Goal: Task Accomplishment & Management: Complete application form

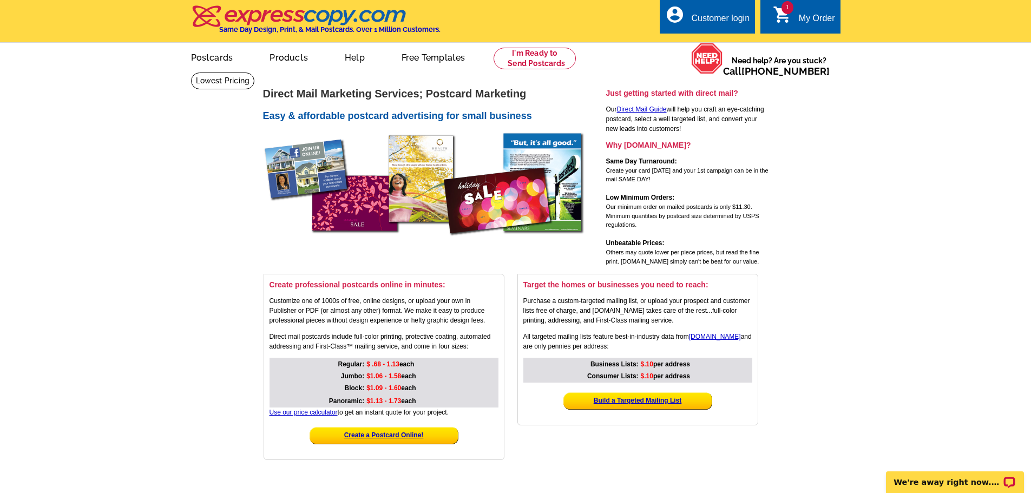
click at [806, 15] on div "My Order" at bounding box center [817, 21] width 36 height 15
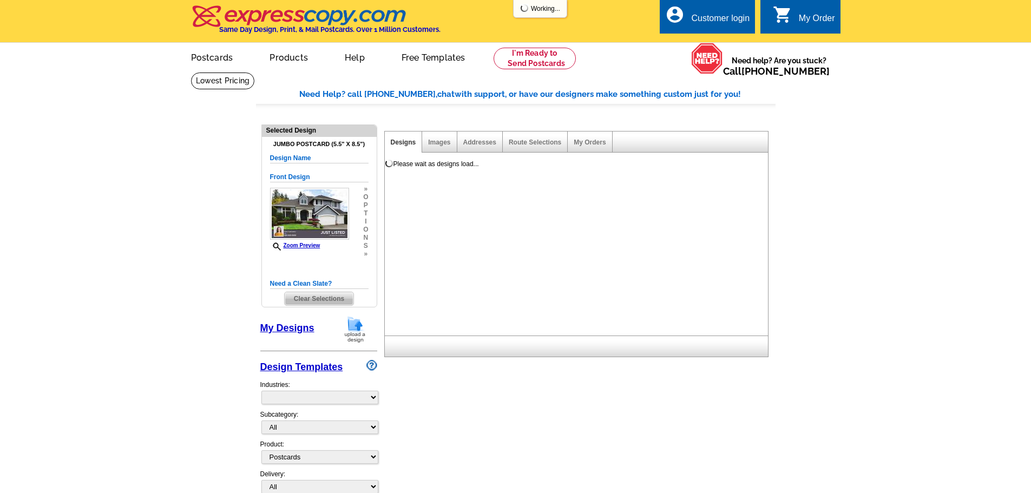
select select "1"
select select "2"
select select "back"
select select "785"
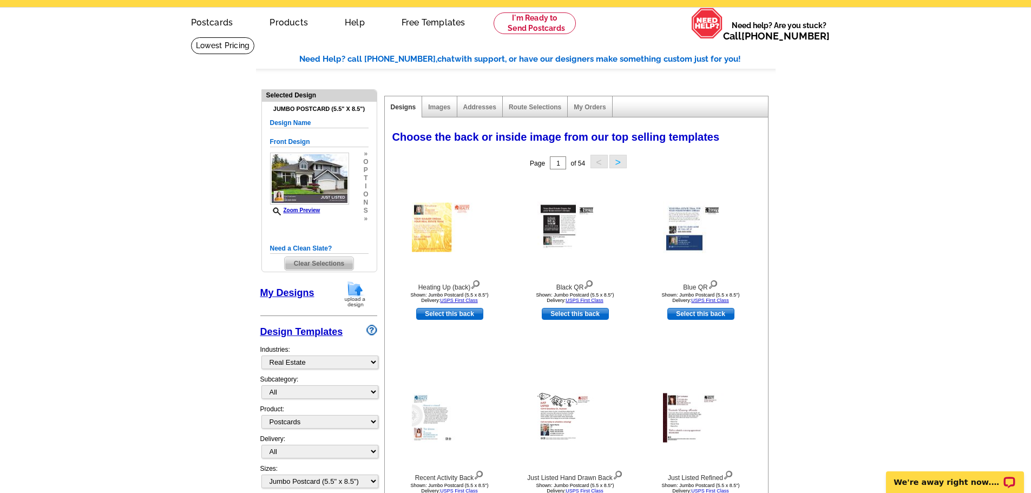
scroll to position [54, 0]
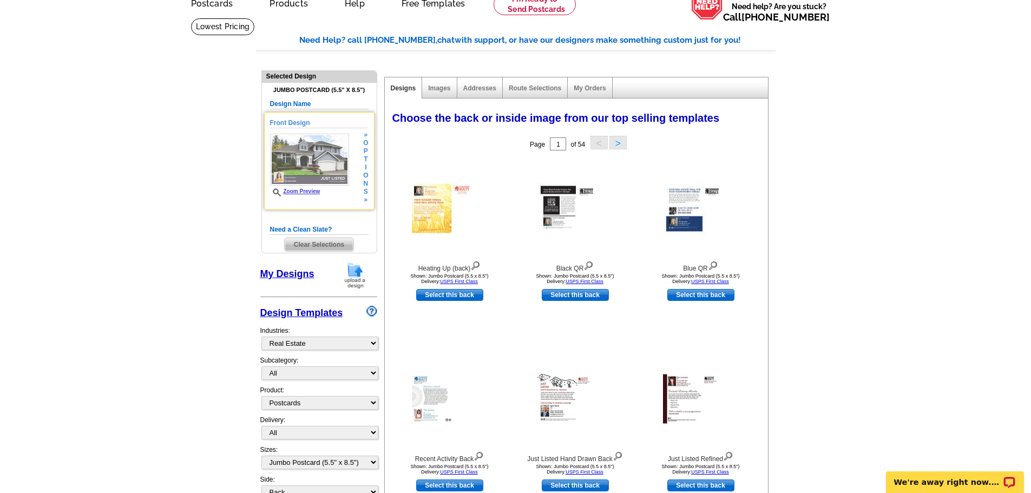
click at [302, 159] on img at bounding box center [309, 160] width 79 height 52
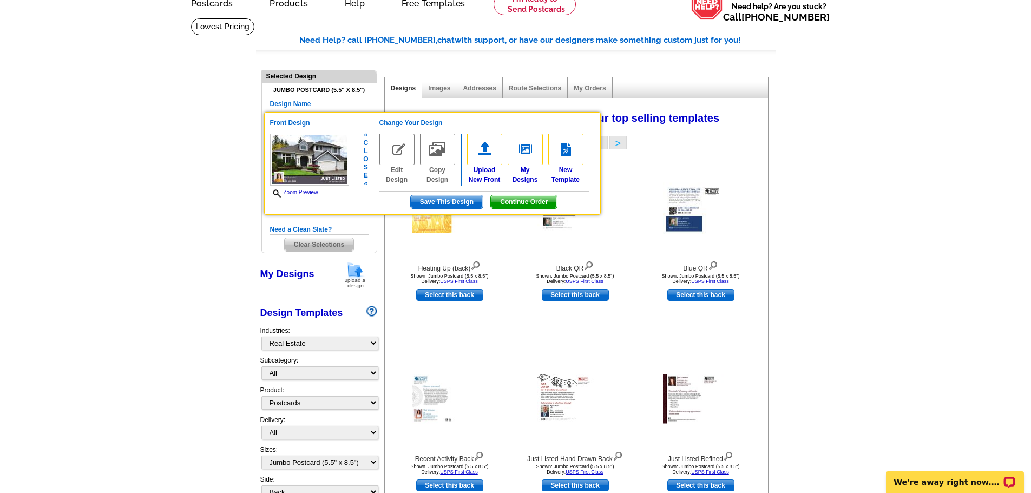
click at [396, 156] on img at bounding box center [396, 149] width 35 height 31
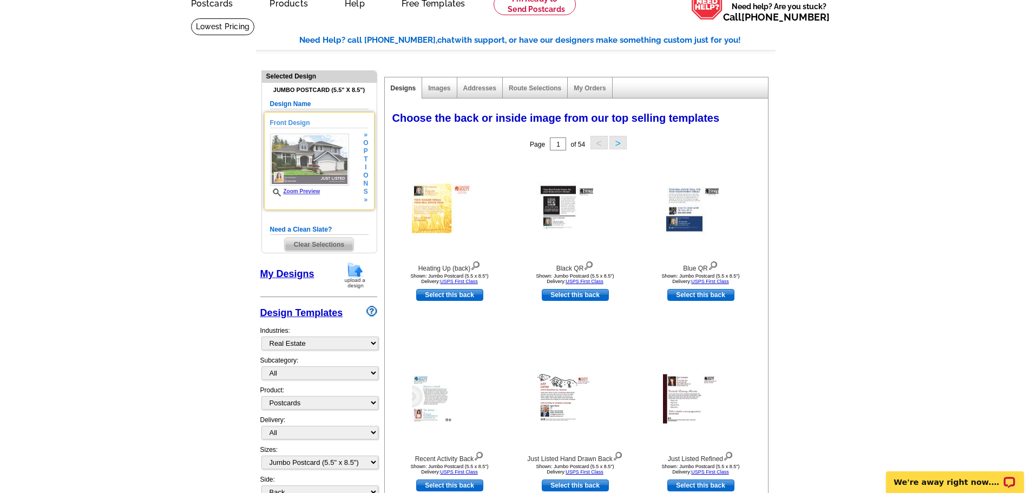
click at [300, 164] on img at bounding box center [309, 160] width 79 height 52
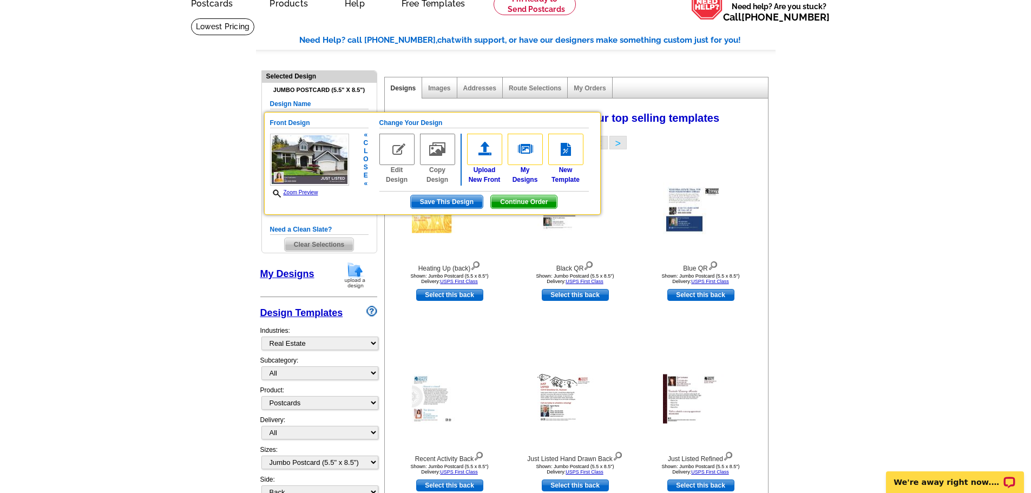
click at [394, 144] on img at bounding box center [396, 149] width 35 height 31
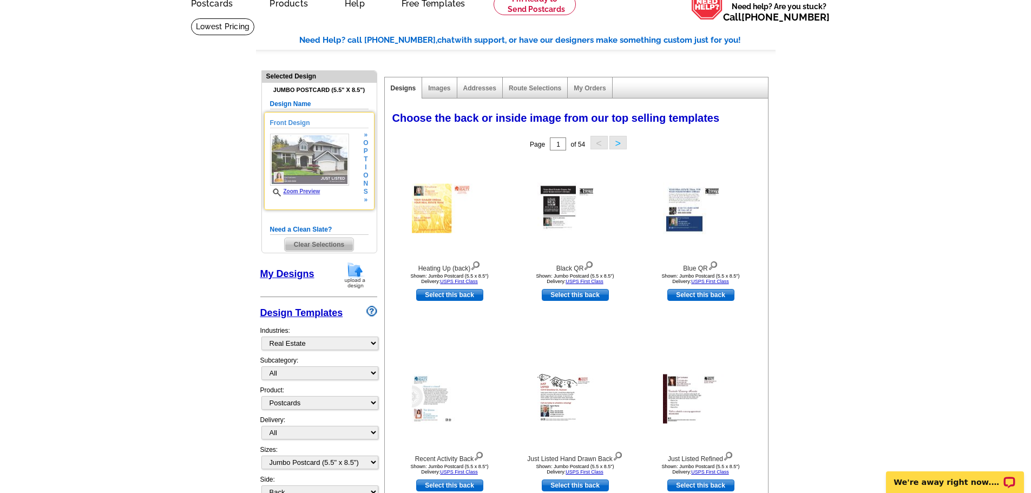
click at [365, 166] on span "i" at bounding box center [365, 167] width 5 height 8
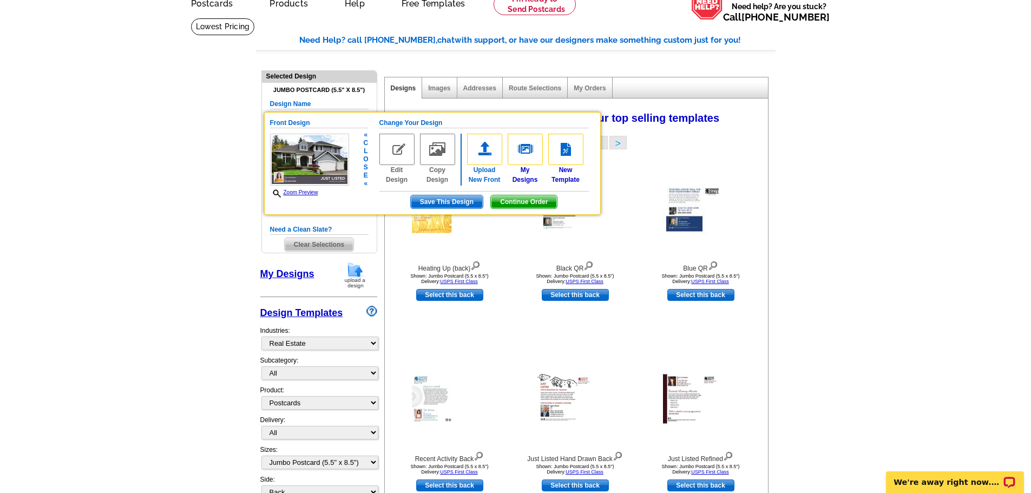
click at [485, 150] on img at bounding box center [484, 149] width 35 height 31
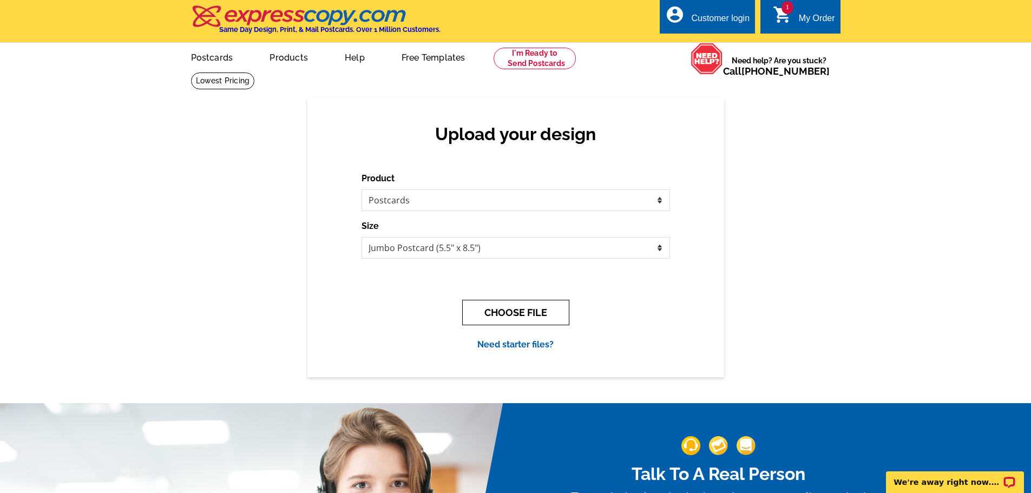
click at [531, 315] on button "CHOOSE FILE" at bounding box center [515, 312] width 107 height 25
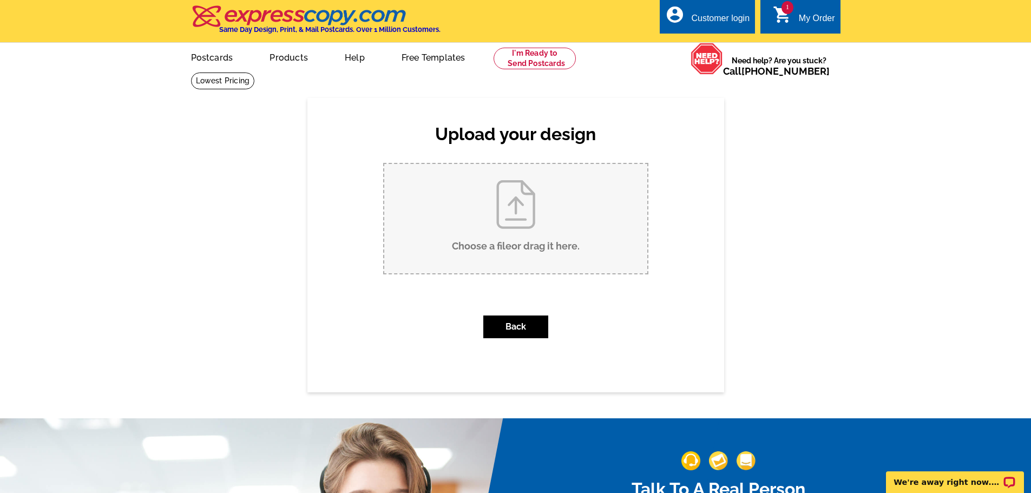
click at [526, 221] on input "Choose a file or drag it here ." at bounding box center [515, 218] width 263 height 109
click at [523, 202] on input "Choose a file or drag it here ." at bounding box center [515, 218] width 263 height 109
type input "C:\fakepath\IMG_2815.JPEG"
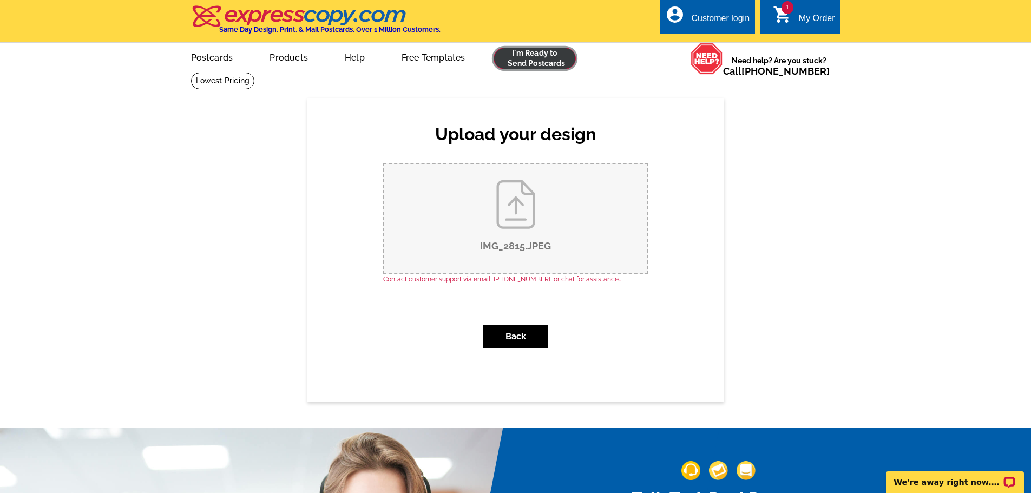
click at [527, 59] on link at bounding box center [534, 59] width 83 height 22
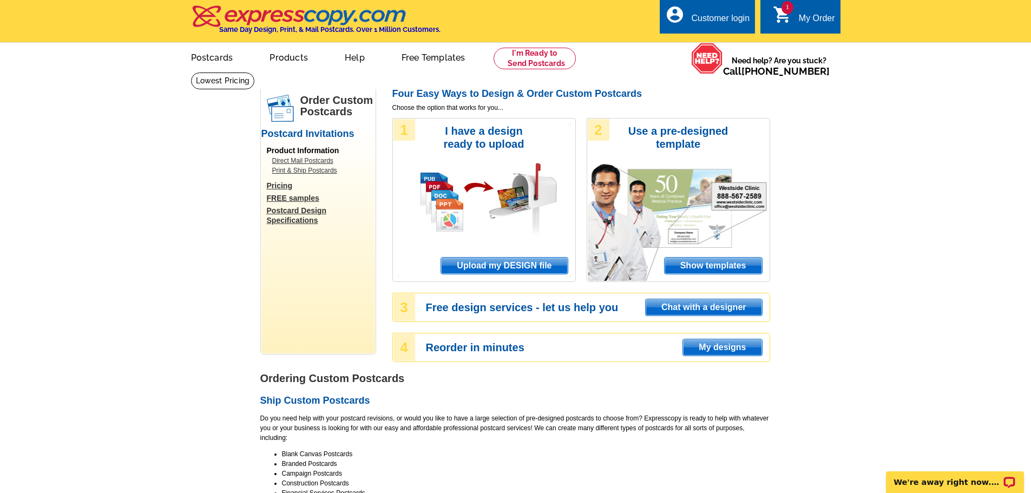
click at [693, 262] on span "Show templates" at bounding box center [712, 266] width 97 height 16
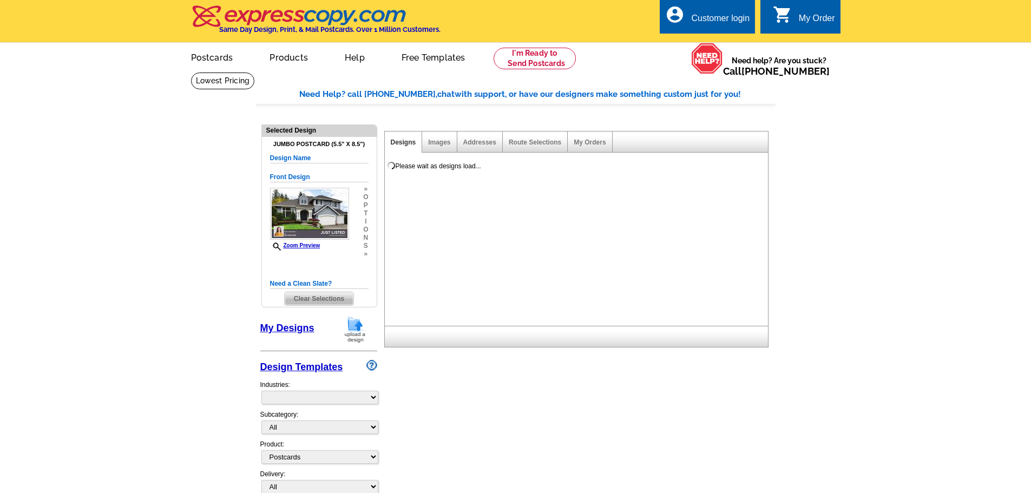
select select "1"
select select "2"
select select "back"
select select "971"
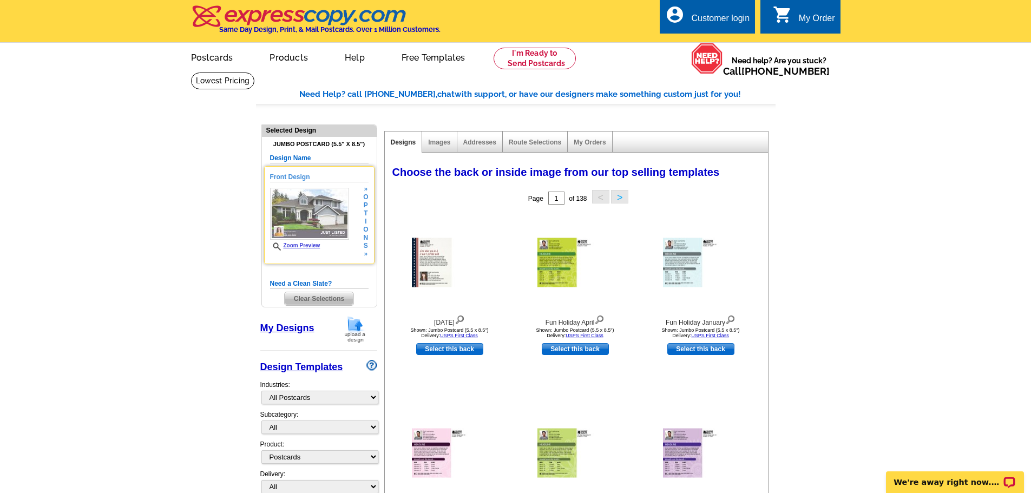
click at [281, 175] on h5 "Front Design" at bounding box center [319, 177] width 98 height 10
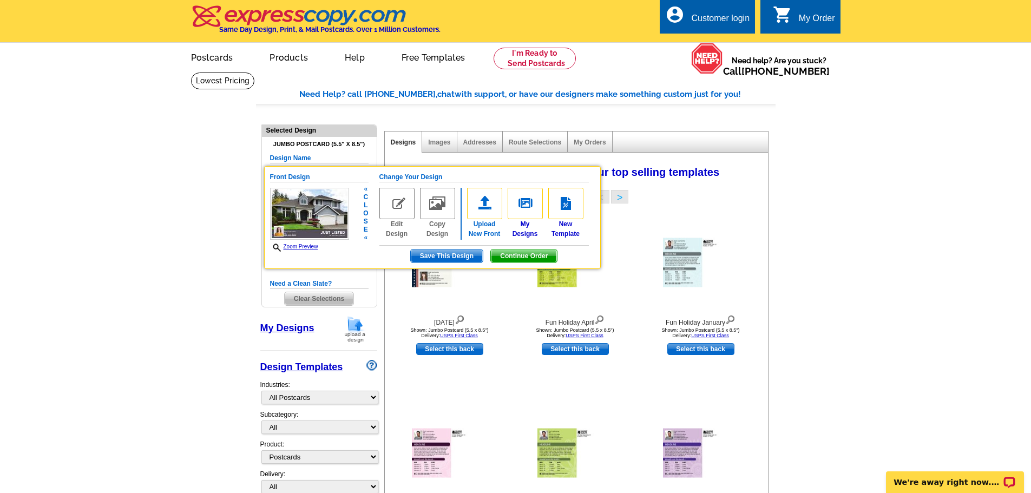
click at [486, 204] on img at bounding box center [484, 203] width 35 height 31
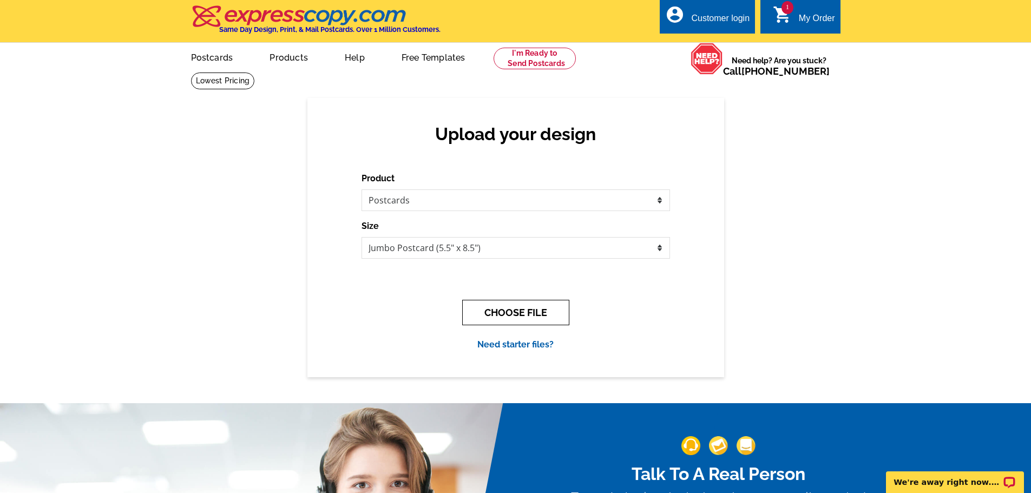
click at [488, 313] on button "CHOOSE FILE" at bounding box center [515, 312] width 107 height 25
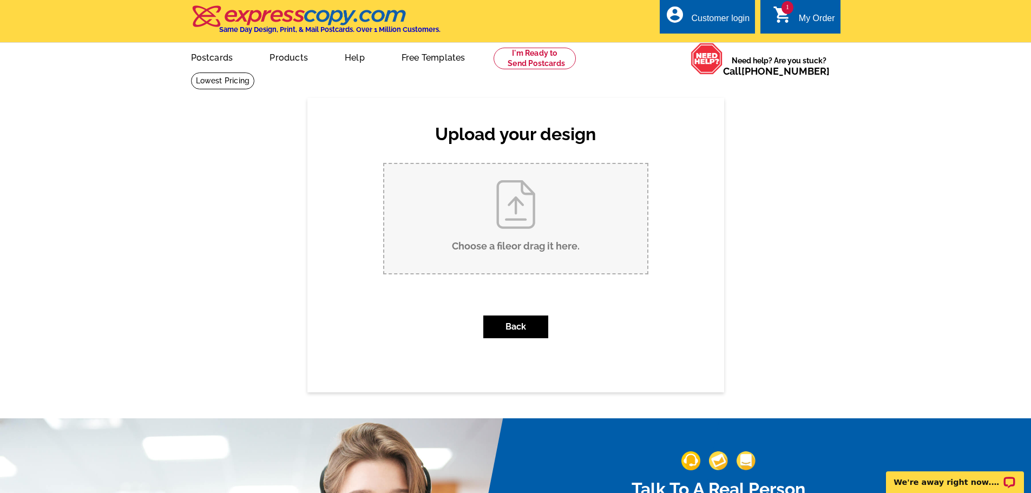
click at [506, 213] on input "Choose a file or drag it here ." at bounding box center [515, 218] width 263 height 109
type input "C:\fakepath\IMG_2815.JPEG"
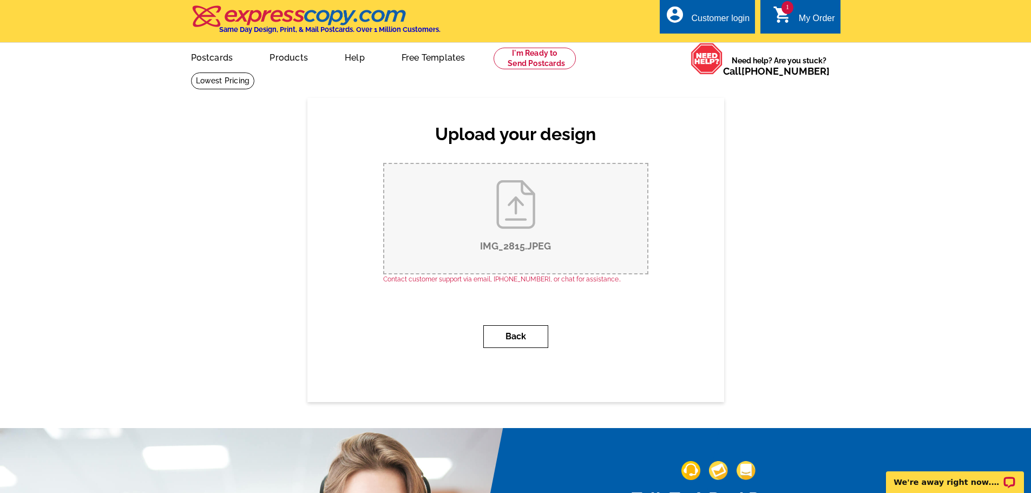
click at [519, 341] on button "Back" at bounding box center [515, 336] width 65 height 23
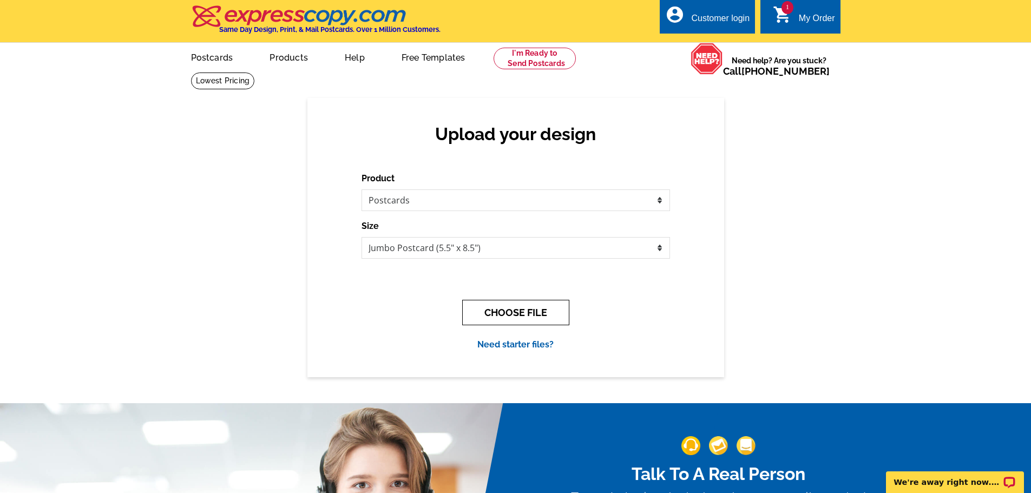
click at [520, 315] on button "CHOOSE FILE" at bounding box center [515, 312] width 107 height 25
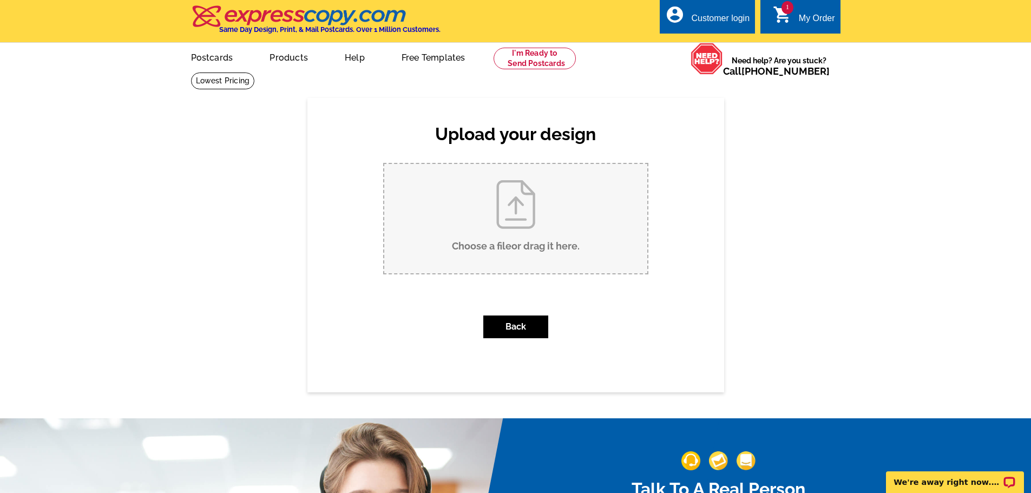
click at [531, 213] on input "Choose a file or drag it here ." at bounding box center [515, 218] width 263 height 109
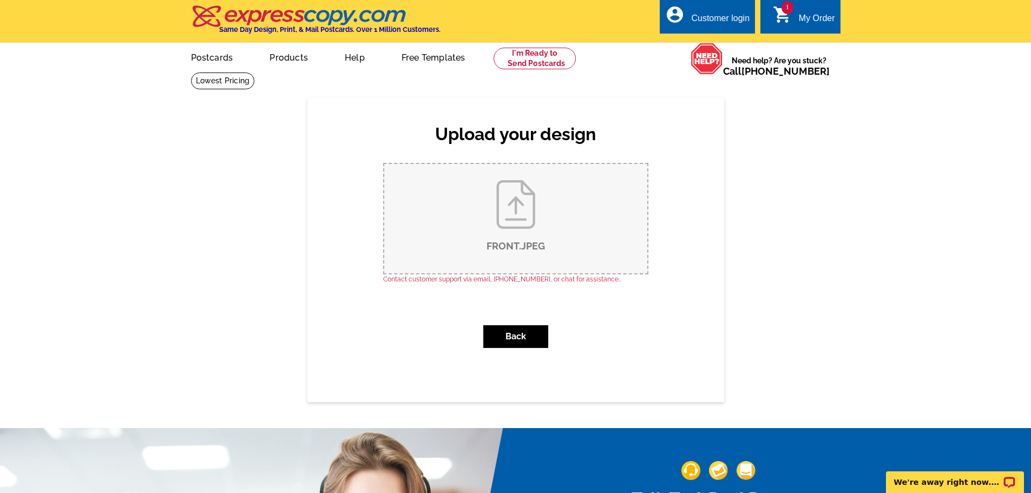
click at [729, 22] on div "Customer login" at bounding box center [720, 21] width 58 height 15
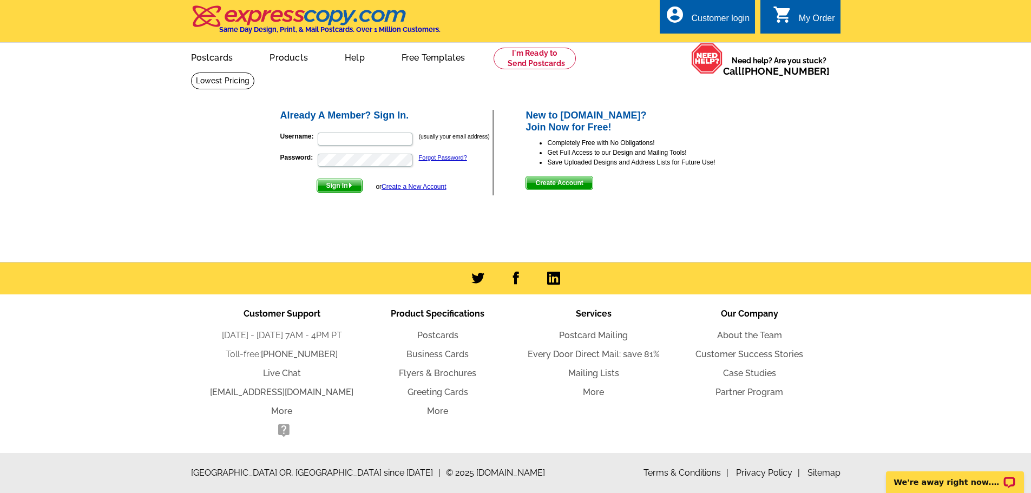
click at [560, 184] on span "Create Account" at bounding box center [559, 182] width 66 height 13
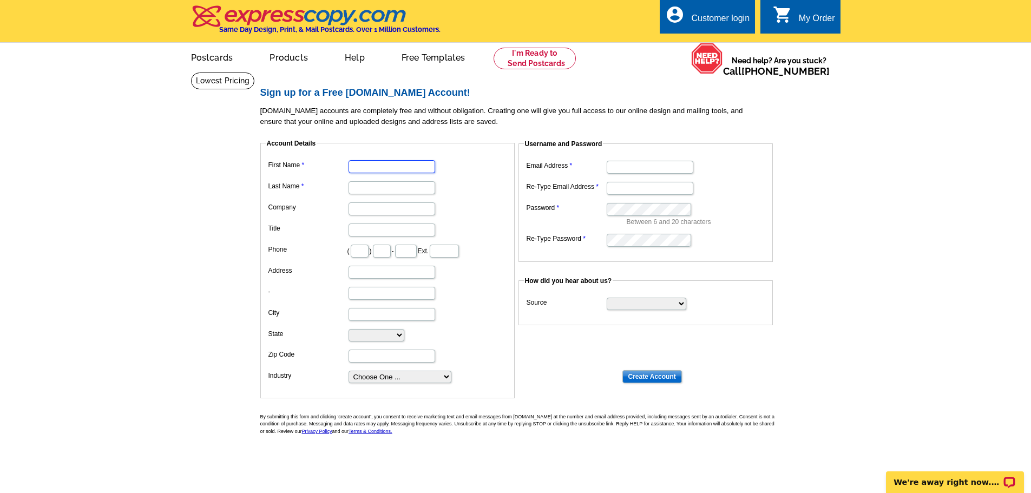
click at [374, 167] on input "First Name" at bounding box center [391, 166] width 87 height 13
type input "[PERSON_NAME]"
type input "[PERSON_NAME] Real Estate Services"
type input "346"
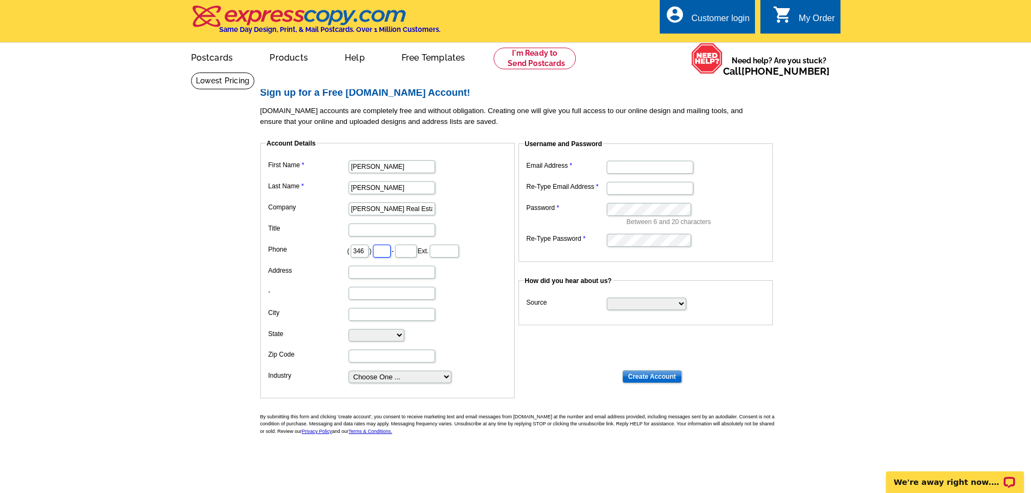
type input "340"
type input "7220"
type input "[STREET_ADDRESS]"
type input "Fulshear"
select select "[GEOGRAPHIC_DATA]"
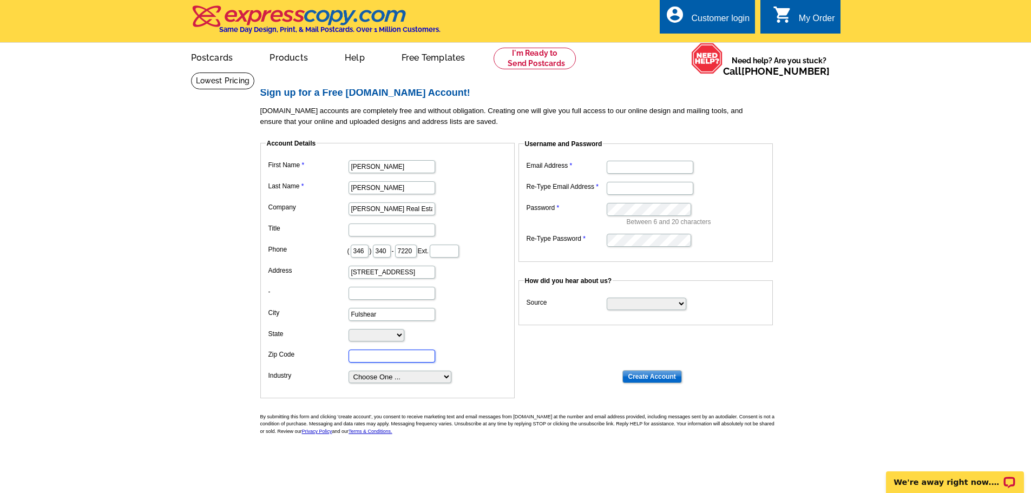
type input "77441"
type input "[PERSON_NAME][EMAIL_ADDRESS][DOMAIN_NAME]"
drag, startPoint x: 371, startPoint y: 253, endPoint x: 339, endPoint y: 251, distance: 31.5
click at [339, 251] on dl "First Name [PERSON_NAME] Last Name [PERSON_NAME] Company [PERSON_NAME] Real Est…" at bounding box center [388, 270] width 244 height 227
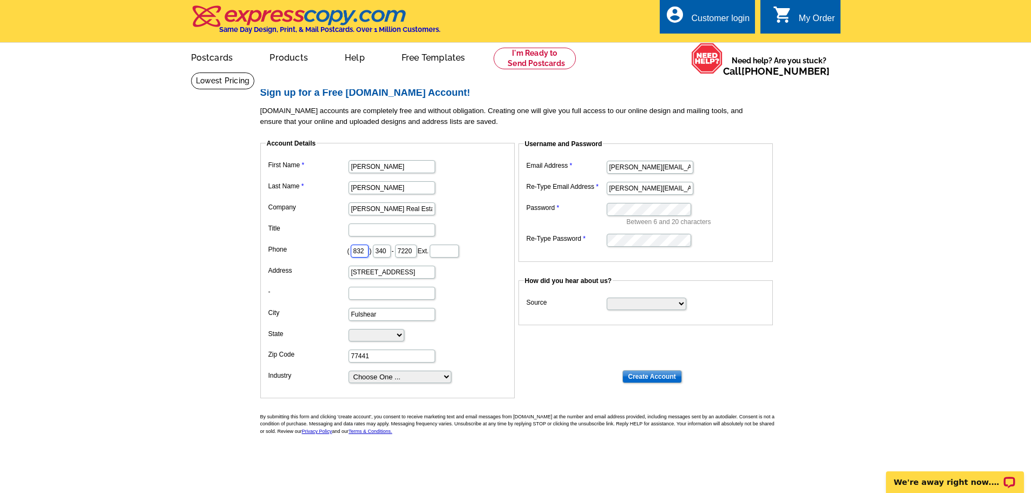
type input "832"
type input "723"
type input "2237"
click at [427, 382] on select "Choose One ... Residential Real Estate Accounting Agriculture Architecture Arts…" at bounding box center [399, 377] width 103 height 12
select select "2"
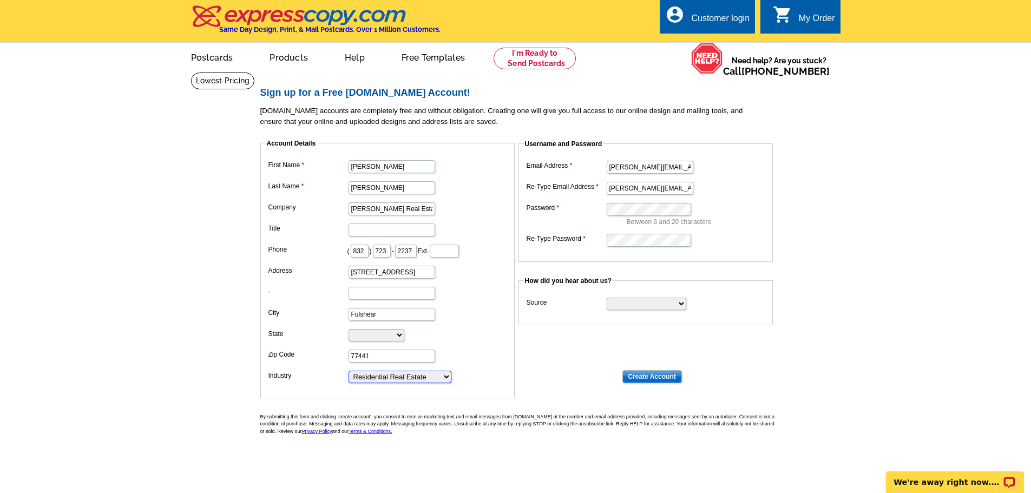
click at [348, 371] on select "Choose One ... Residential Real Estate Accounting Agriculture Architecture Arts…" at bounding box center [399, 377] width 103 height 12
click at [664, 306] on select "Search Engine Television Ad Direct Mail Postcard Email Referred by a friend Oth…" at bounding box center [647, 304] width 80 height 12
click at [607, 298] on select "Search Engine Television Ad Direct Mail Postcard Email Referred by a friend Oth…" at bounding box center [647, 304] width 80 height 12
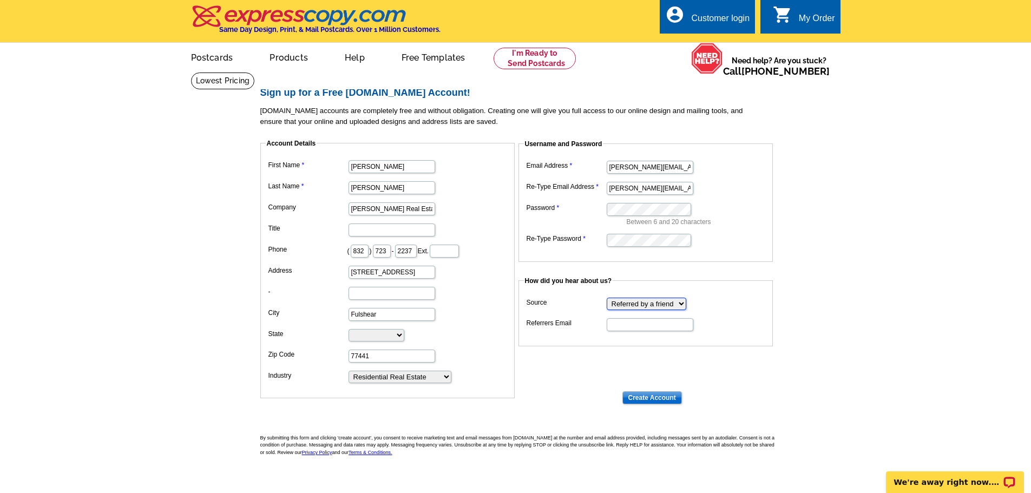
click at [680, 301] on select "Search Engine Television Ad Direct Mail Postcard Email Referred by a friend Oth…" at bounding box center [647, 304] width 80 height 12
select select "search"
click at [607, 298] on select "Search Engine Television Ad Direct Mail Postcard Email Referred by a friend Oth…" at bounding box center [647, 304] width 80 height 12
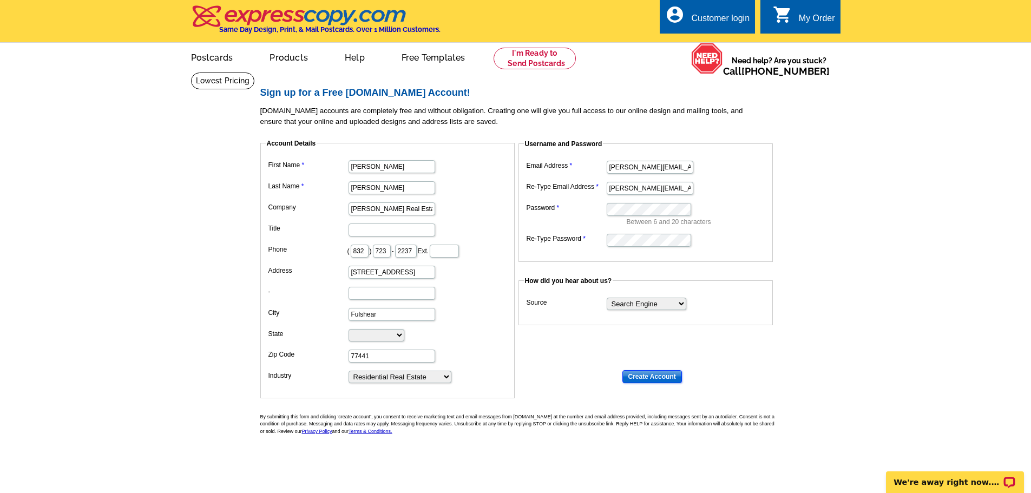
click at [650, 379] on input "Create Account" at bounding box center [652, 376] width 60 height 13
